Goal: Task Accomplishment & Management: Complete application form

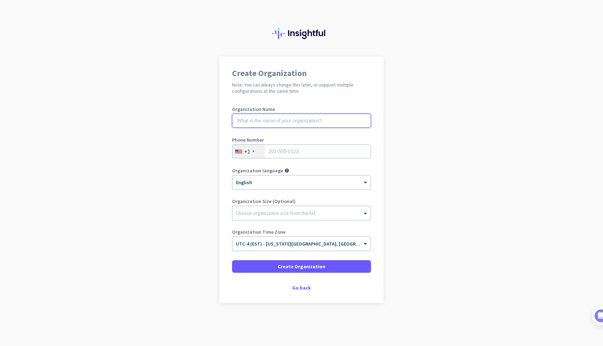
click at [259, 126] on input "text" at bounding box center [301, 121] width 139 height 14
type input "m"
click at [288, 36] on img at bounding box center [301, 33] width 59 height 11
click at [298, 286] on div "Go back" at bounding box center [301, 287] width 139 height 5
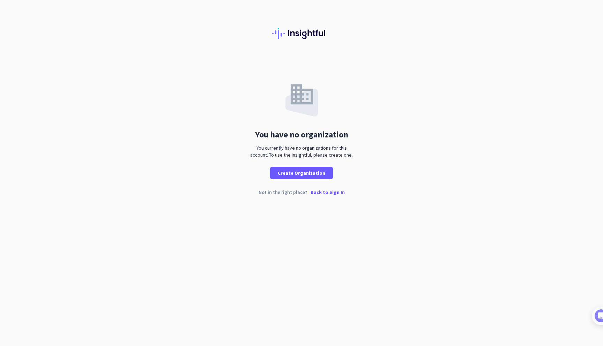
click at [320, 194] on p "Back to Sign In" at bounding box center [328, 192] width 34 height 5
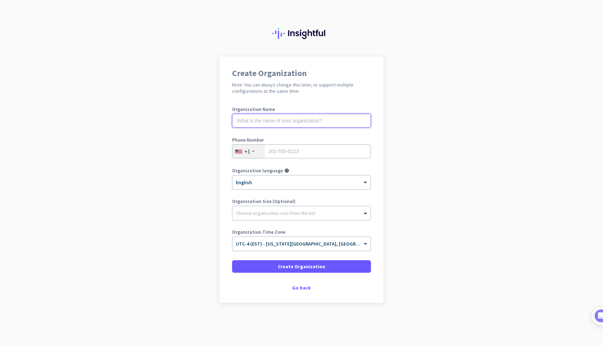
click at [283, 120] on input "text" at bounding box center [301, 121] width 139 height 14
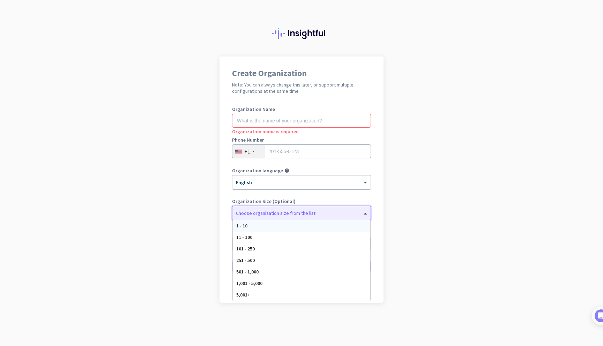
click at [309, 216] on div "Choose organization size from the list" at bounding box center [276, 213] width 80 height 6
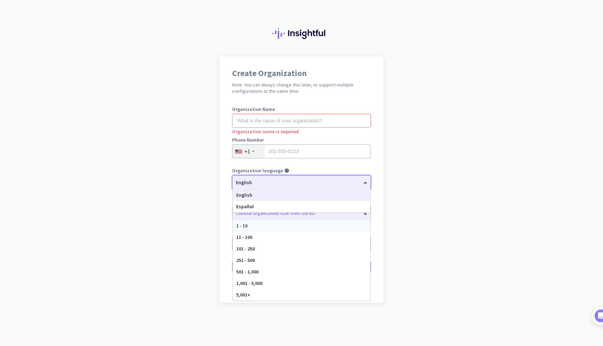
click at [339, 184] on div "× English" at bounding box center [296, 183] width 129 height 6
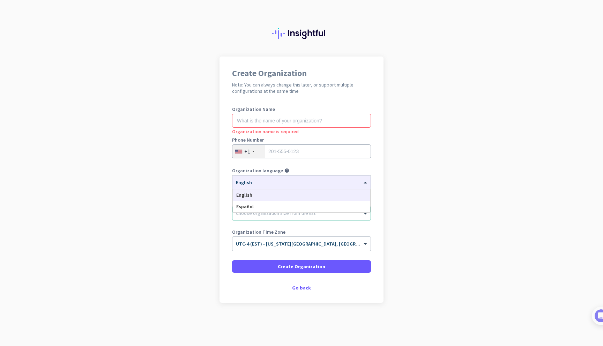
click at [342, 134] on div "Organization name is required" at bounding box center [301, 131] width 139 height 7
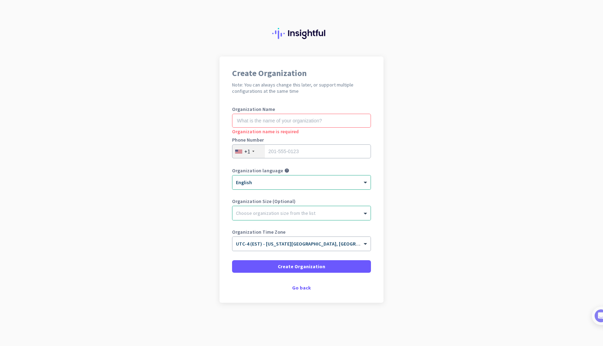
click at [345, 84] on h2 "Note: You can always change this later, or support multiple configurations at t…" at bounding box center [301, 88] width 139 height 13
drag, startPoint x: 319, startPoint y: 120, endPoint x: 322, endPoint y: 115, distance: 6.2
click at [319, 120] on input "text" at bounding box center [301, 121] width 139 height 14
type input "Mercor"
click at [341, 148] on input "tel" at bounding box center [301, 151] width 139 height 14
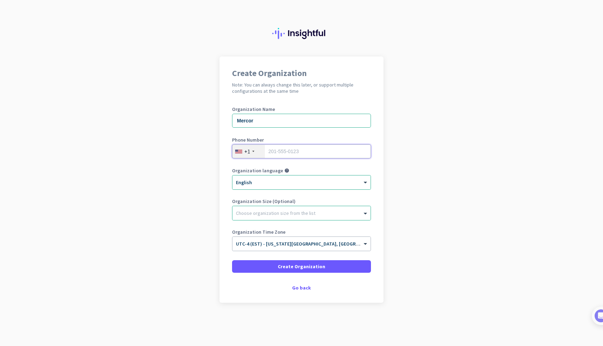
click at [298, 153] on input "tel" at bounding box center [301, 151] width 139 height 14
type input "7047779264"
click at [274, 268] on span at bounding box center [301, 266] width 139 height 17
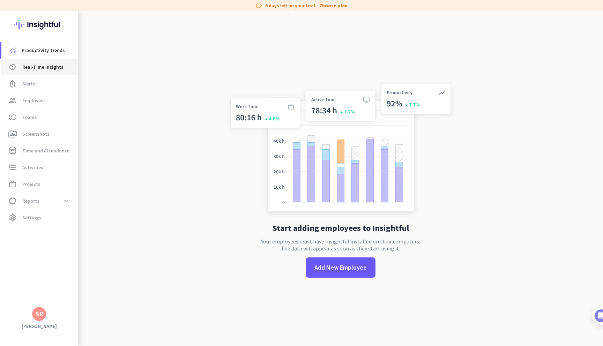
click at [25, 69] on span "Real-Time Insights" at bounding box center [42, 67] width 41 height 8
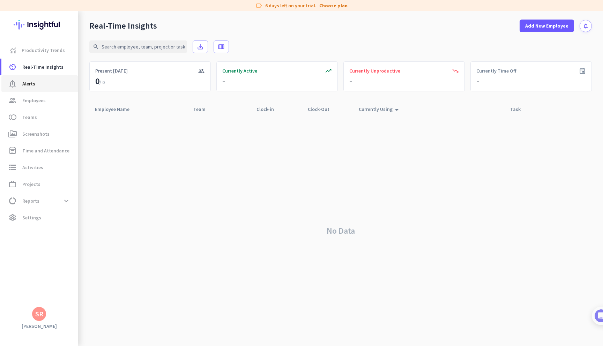
click at [24, 87] on span "Alerts" at bounding box center [28, 84] width 13 height 8
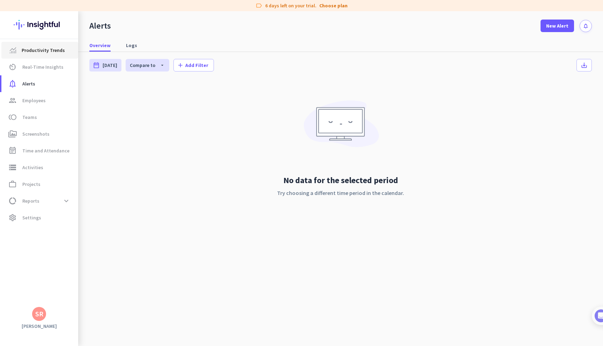
click at [19, 54] on span "Productivity Trends" at bounding box center [40, 50] width 66 height 8
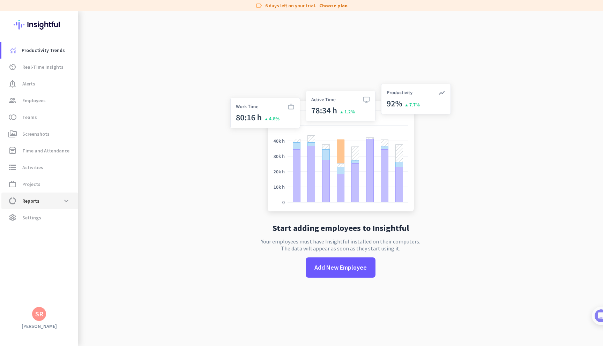
click at [26, 207] on span "data_usage Reports expand_more" at bounding box center [40, 201] width 66 height 13
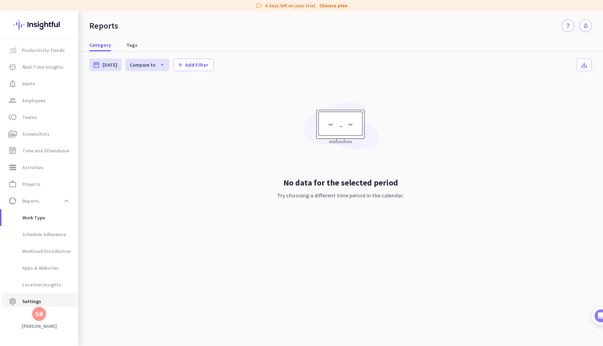
click at [31, 299] on span "Settings" at bounding box center [31, 301] width 19 height 8
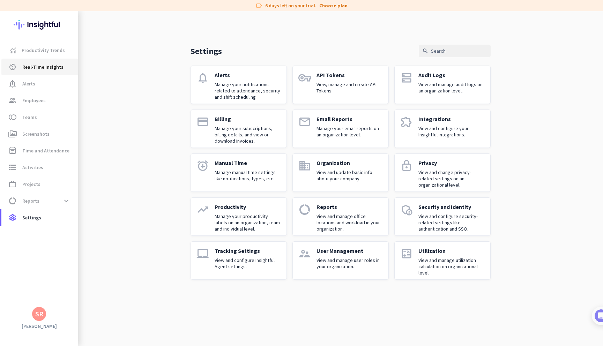
click at [30, 66] on span "Real-Time Insights" at bounding box center [42, 67] width 41 height 8
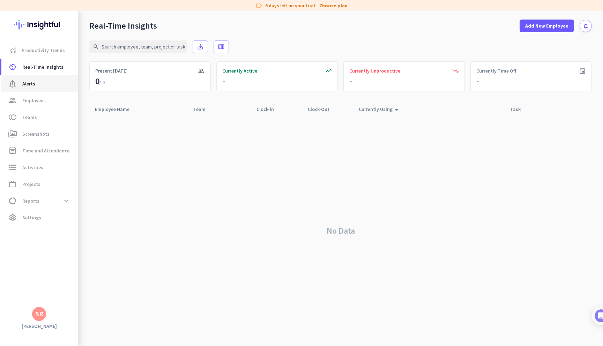
click at [37, 78] on link "notification_important Alerts" at bounding box center [39, 83] width 77 height 17
click at [582, 23] on button "notifications" at bounding box center [586, 26] width 12 height 12
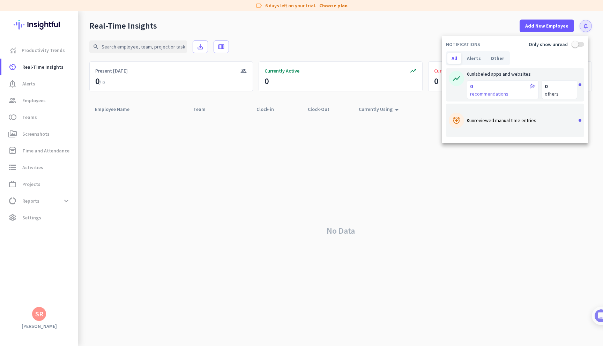
click at [27, 324] on div at bounding box center [301, 173] width 603 height 346
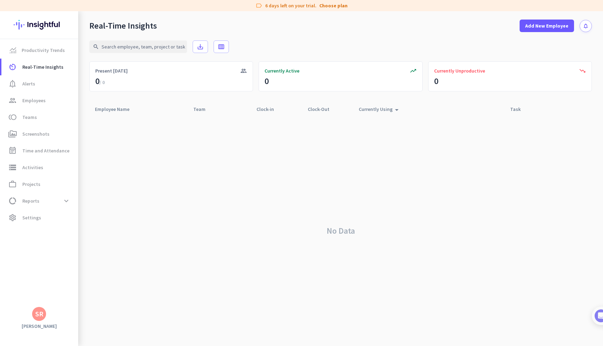
click at [35, 315] on div "SR" at bounding box center [39, 314] width 14 height 14
click at [53, 300] on span "Sign out" at bounding box center [76, 301] width 53 height 13
